Goal: Task Accomplishment & Management: Complete application form

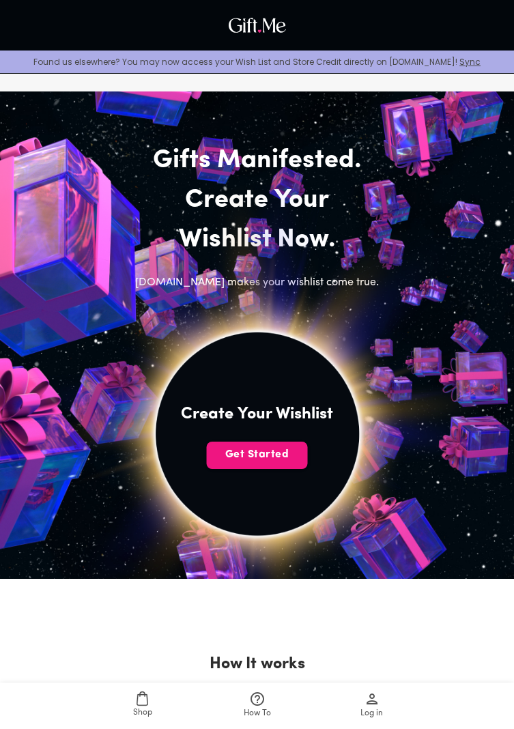
click at [256, 452] on span "Get Started" at bounding box center [257, 454] width 101 height 15
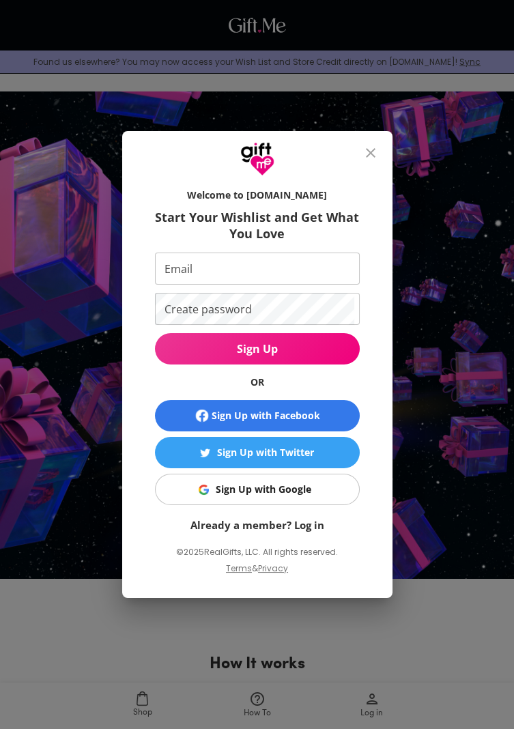
click at [310, 492] on span "Sign Up with Google" at bounding box center [255, 489] width 188 height 15
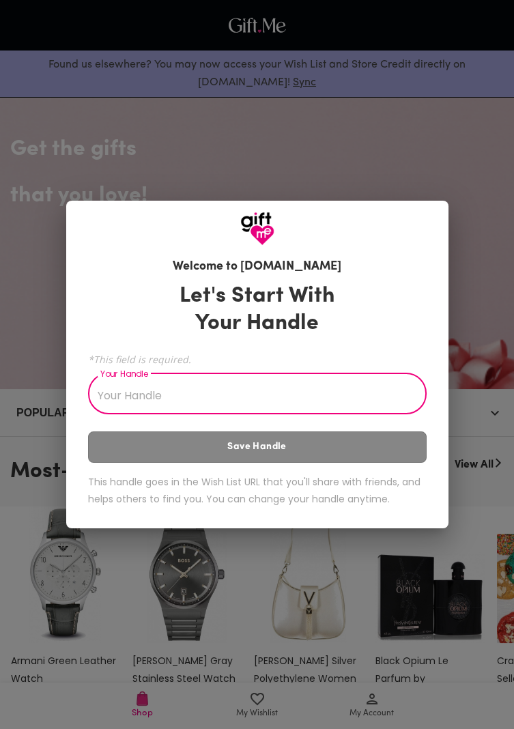
click at [135, 387] on input "Your Handle" at bounding box center [249, 395] width 323 height 38
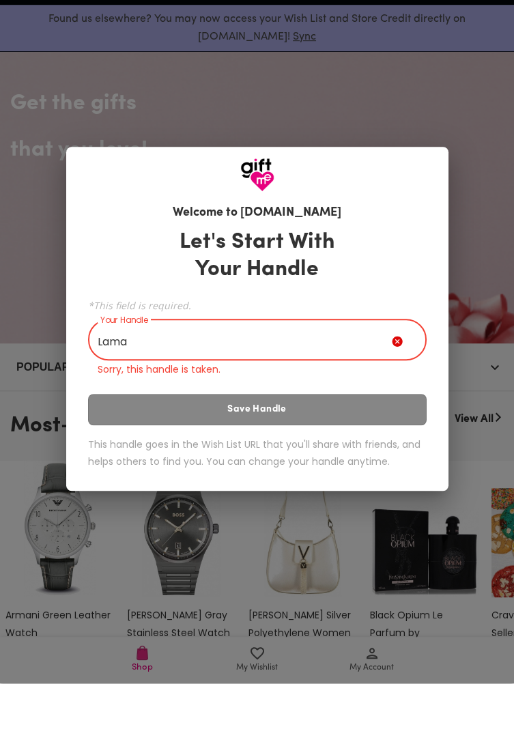
click at [346, 439] on div "Let's Start With Your Handle *This field is required. Your Handle Lama Your Han…" at bounding box center [257, 396] width 338 height 257
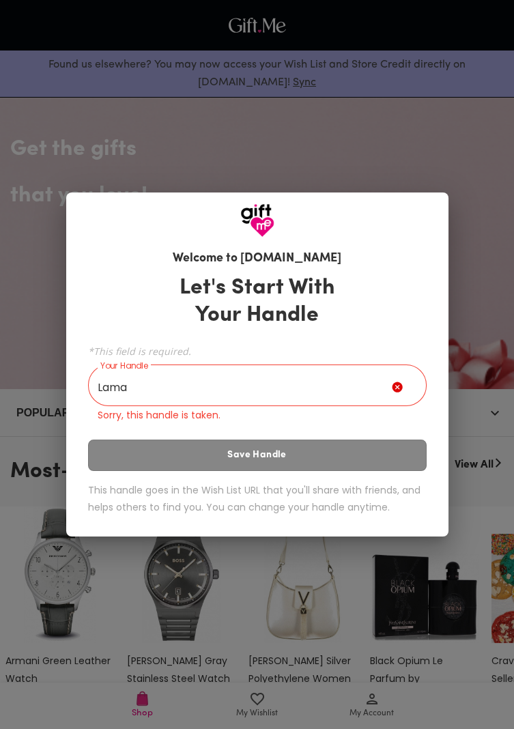
click at [152, 379] on input "Lama" at bounding box center [240, 387] width 304 height 38
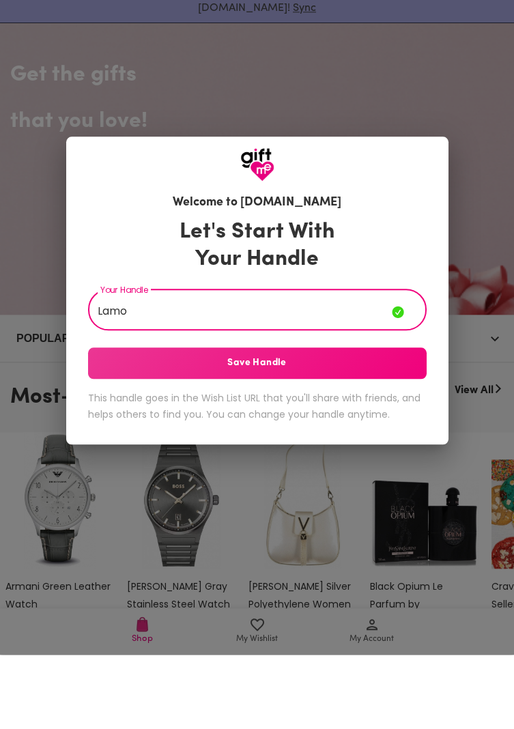
type input "Lamo"
click at [337, 435] on span "Save Handle" at bounding box center [257, 437] width 338 height 15
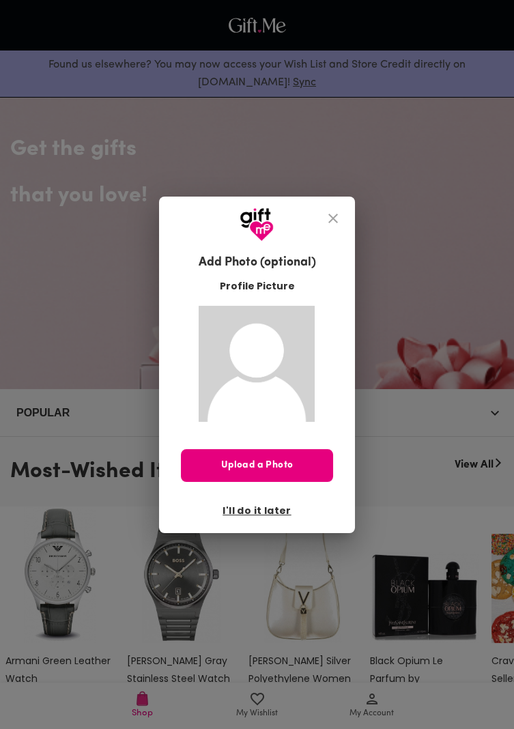
click at [271, 504] on span "I'll do it later" at bounding box center [256, 510] width 68 height 15
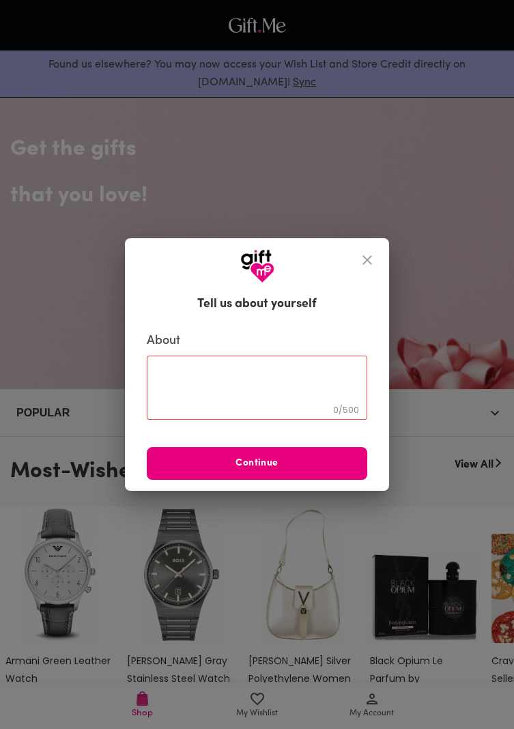
click at [313, 369] on textarea at bounding box center [256, 387] width 201 height 39
click at [293, 459] on span "Continue" at bounding box center [257, 463] width 220 height 15
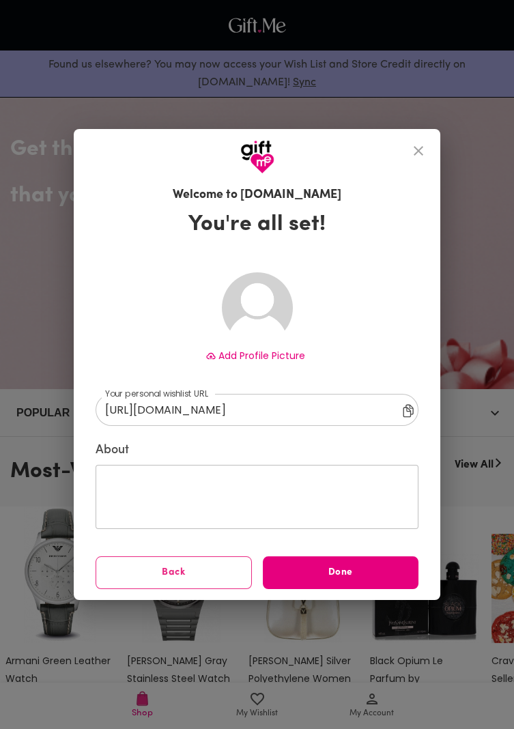
click at [333, 571] on span "Done" at bounding box center [341, 572] width 156 height 15
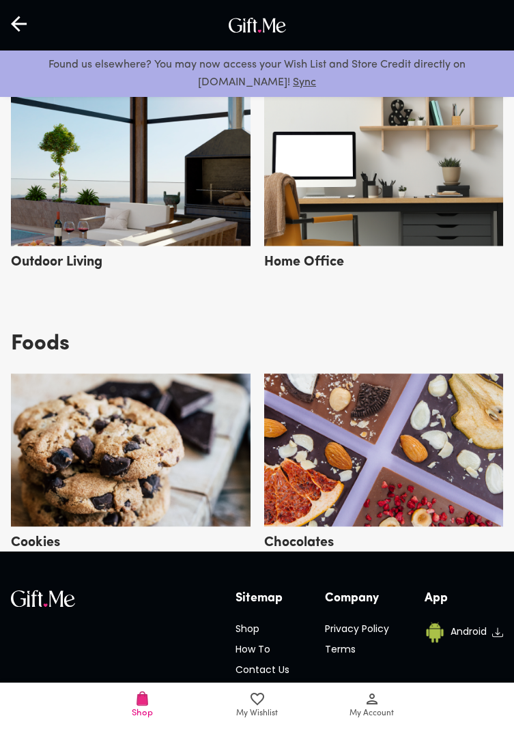
scroll to position [3446, 0]
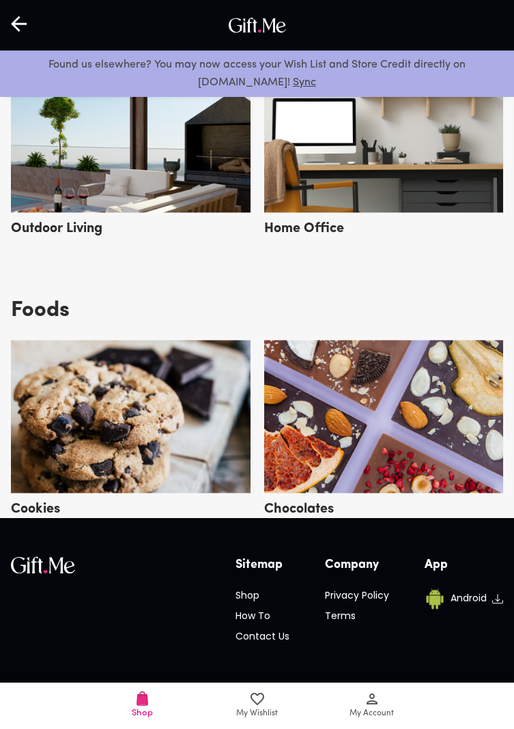
click at [368, 707] on icon at bounding box center [372, 698] width 16 height 16
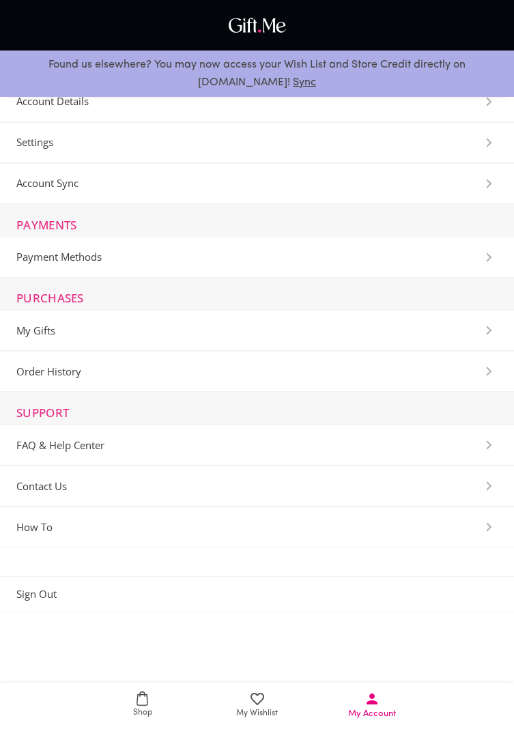
click at [241, 720] on span "My Wishlist" at bounding box center [257, 704] width 98 height 29
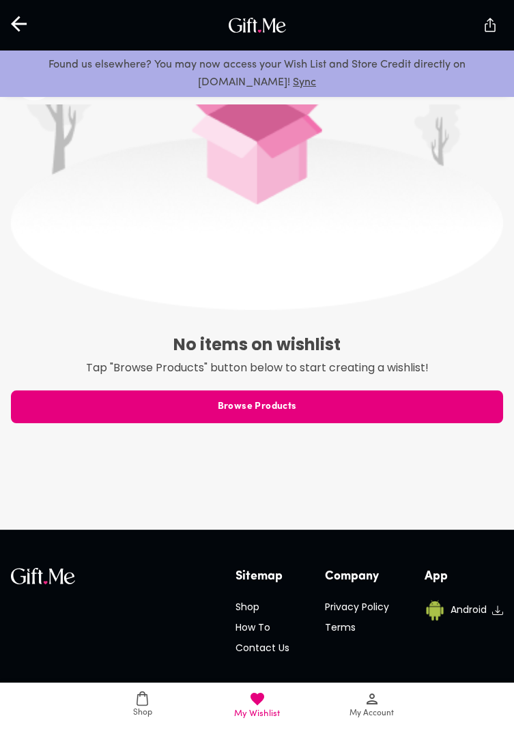
scroll to position [497, 0]
